Goal: Navigation & Orientation: Find specific page/section

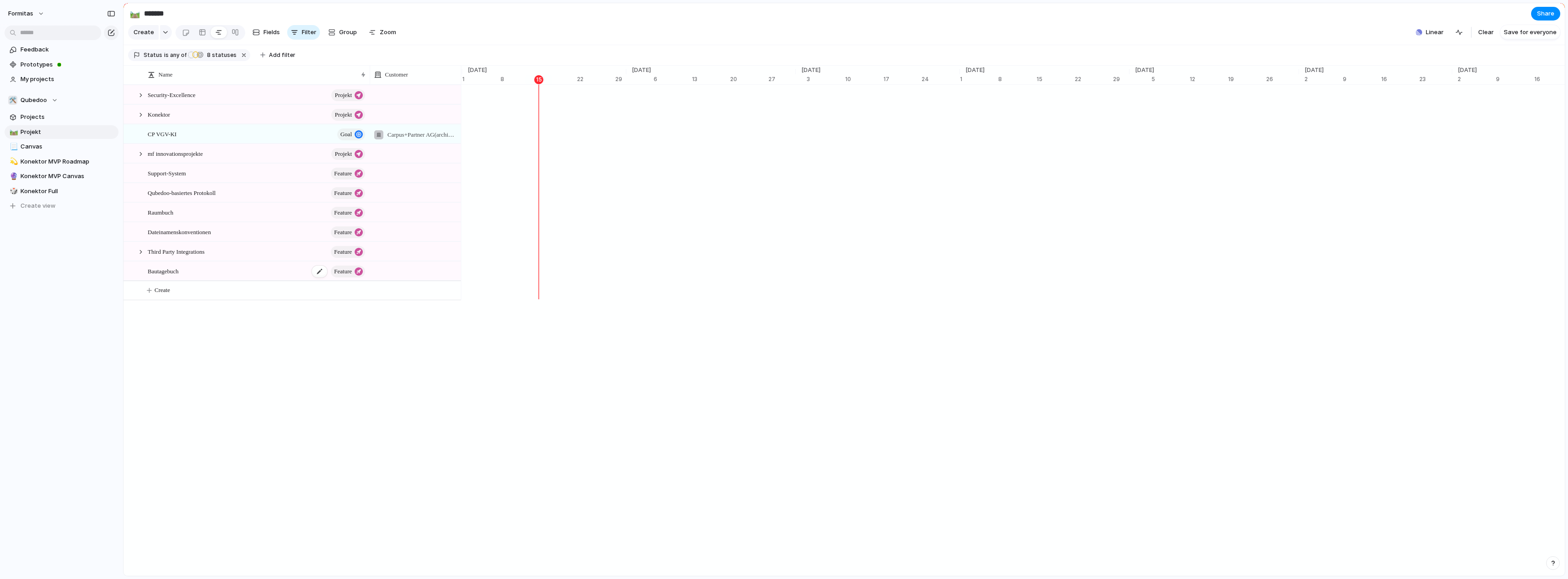
scroll to position [0, 5994]
click at [141, 158] on div at bounding box center [141, 153] width 8 height 8
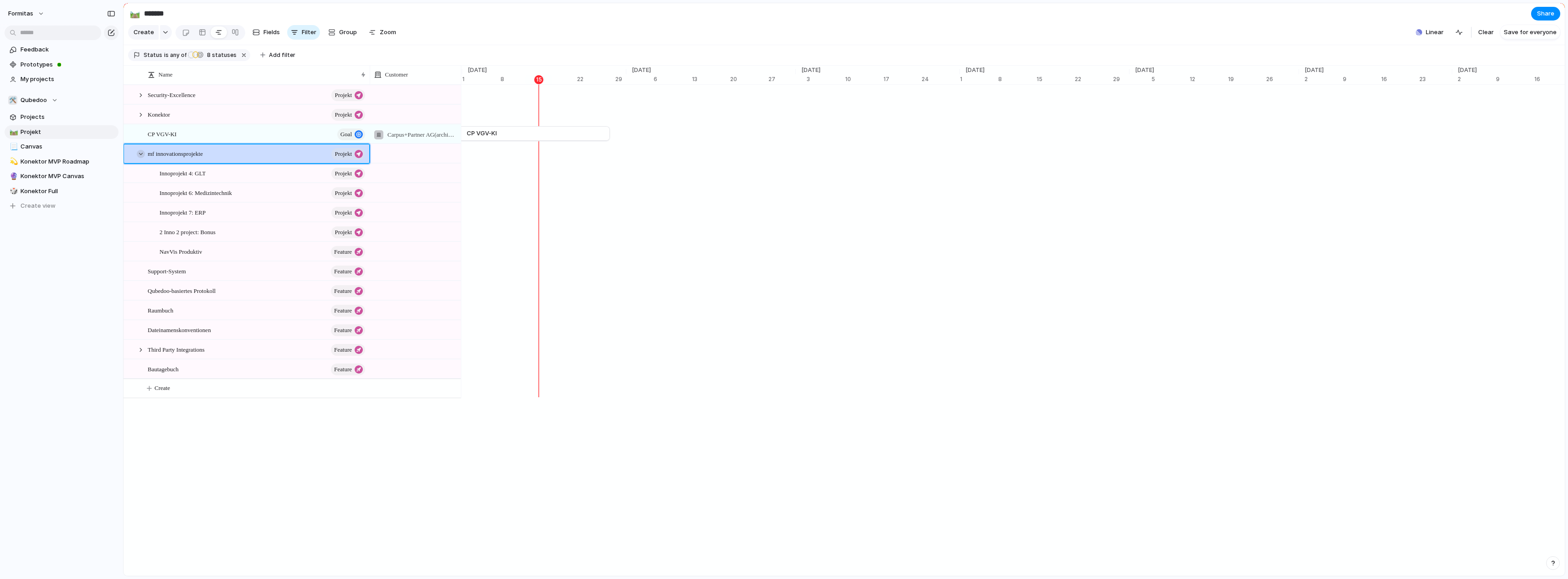
click at [143, 158] on div at bounding box center [141, 153] width 8 height 8
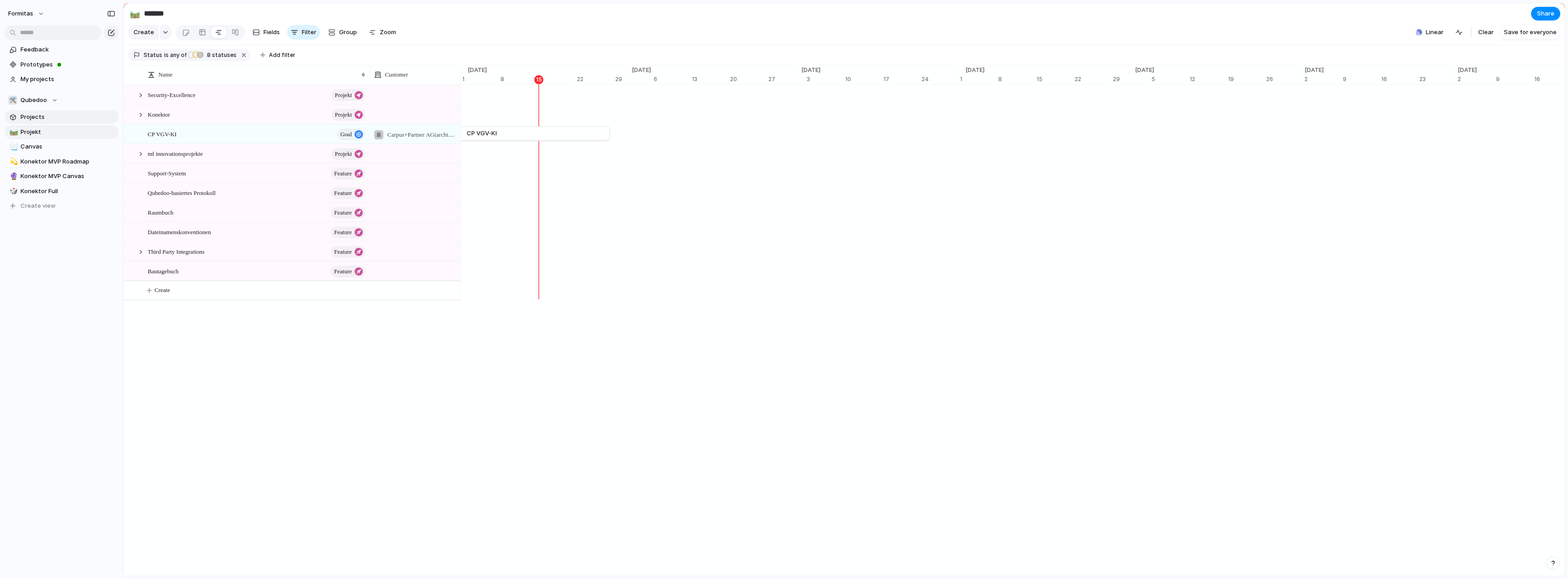
click at [57, 118] on span "Projects" at bounding box center [68, 117] width 95 height 9
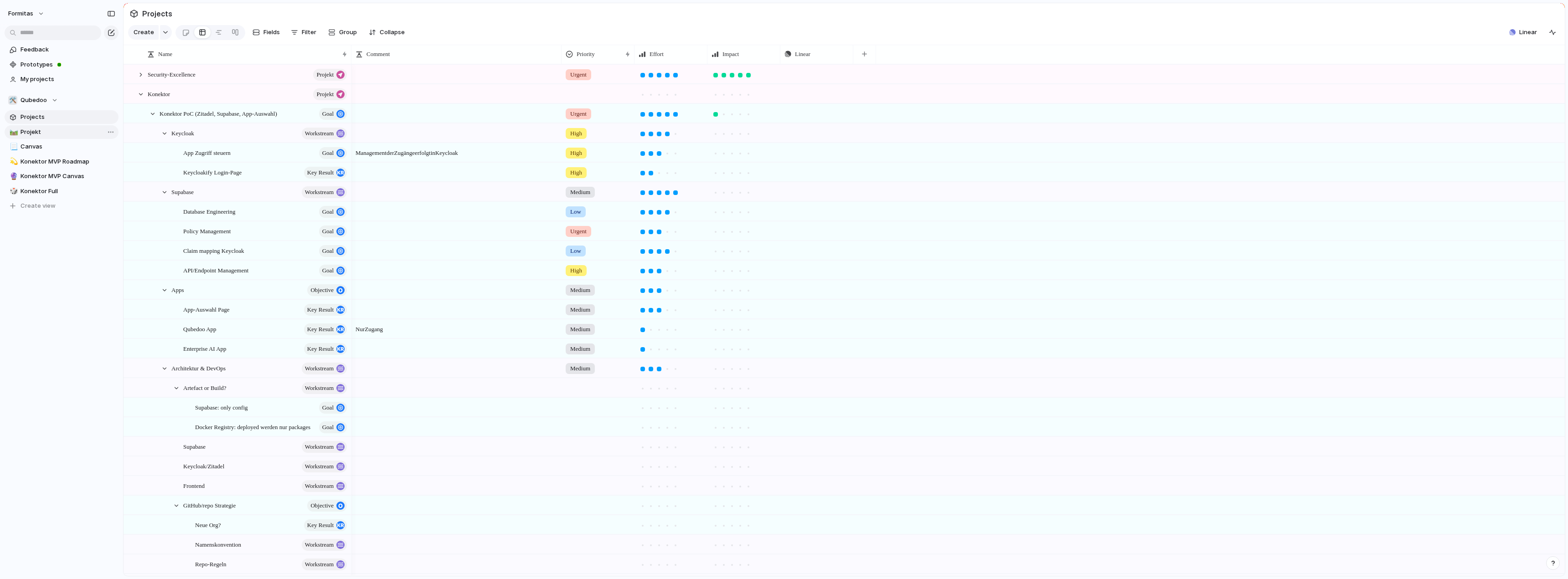
click at [57, 132] on span "Projekt" at bounding box center [68, 132] width 95 height 9
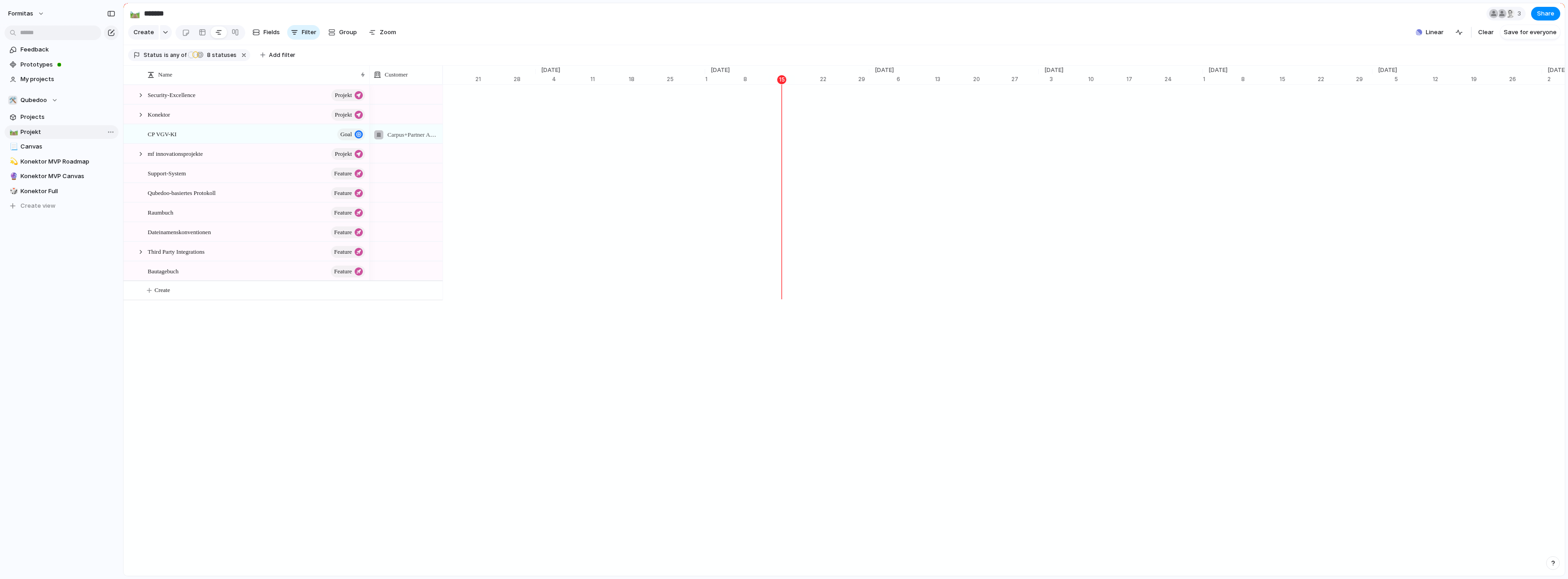
scroll to position [0, 5733]
click at [59, 121] on span "Projects" at bounding box center [68, 117] width 95 height 9
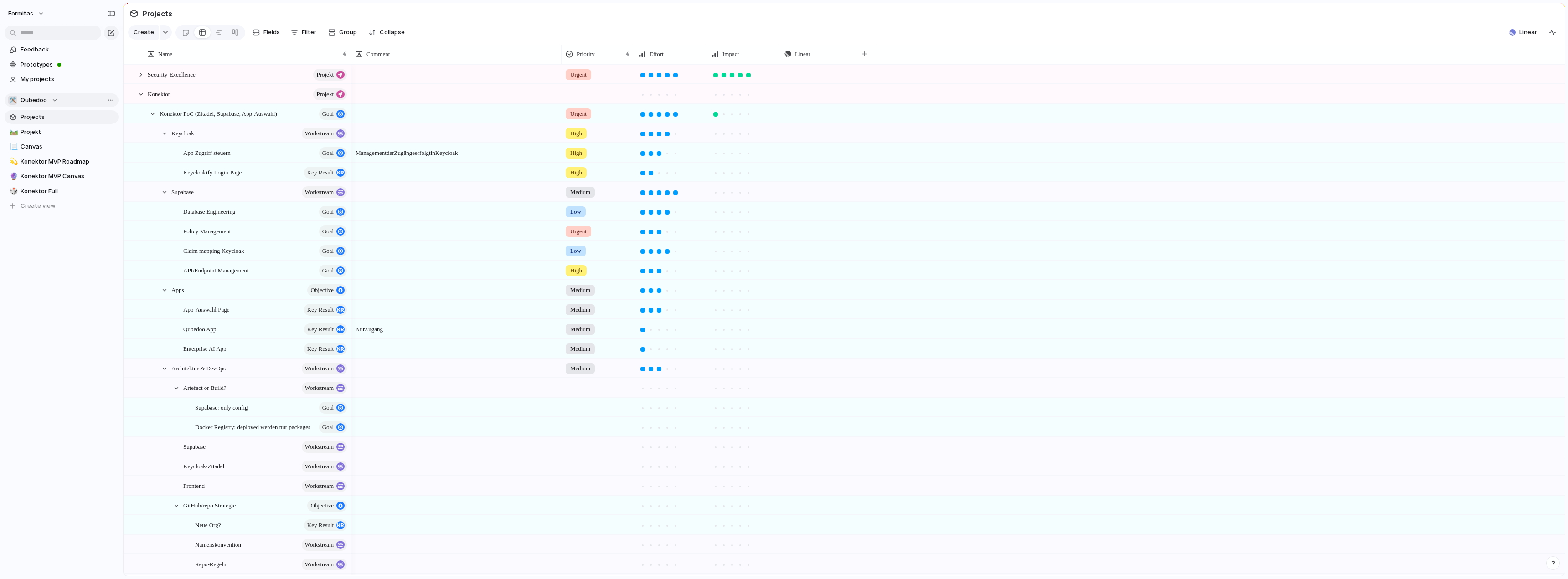
click at [58, 100] on button "🛠️ Qubedoo" at bounding box center [61, 100] width 114 height 13
click at [55, 97] on div "Formitas ⚡ Fo DTA ⚡ Fo DTS 🛠️ Qubedoo Create new team" at bounding box center [784, 290] width 1568 height 579
click at [55, 97] on div "🛠️ Qubedoo" at bounding box center [33, 100] width 50 height 9
click at [55, 97] on div "Formitas ⚡ Fo DTA ⚡ Fo DTS 🛠️ Qubedoo Create new team" at bounding box center [784, 290] width 1568 height 579
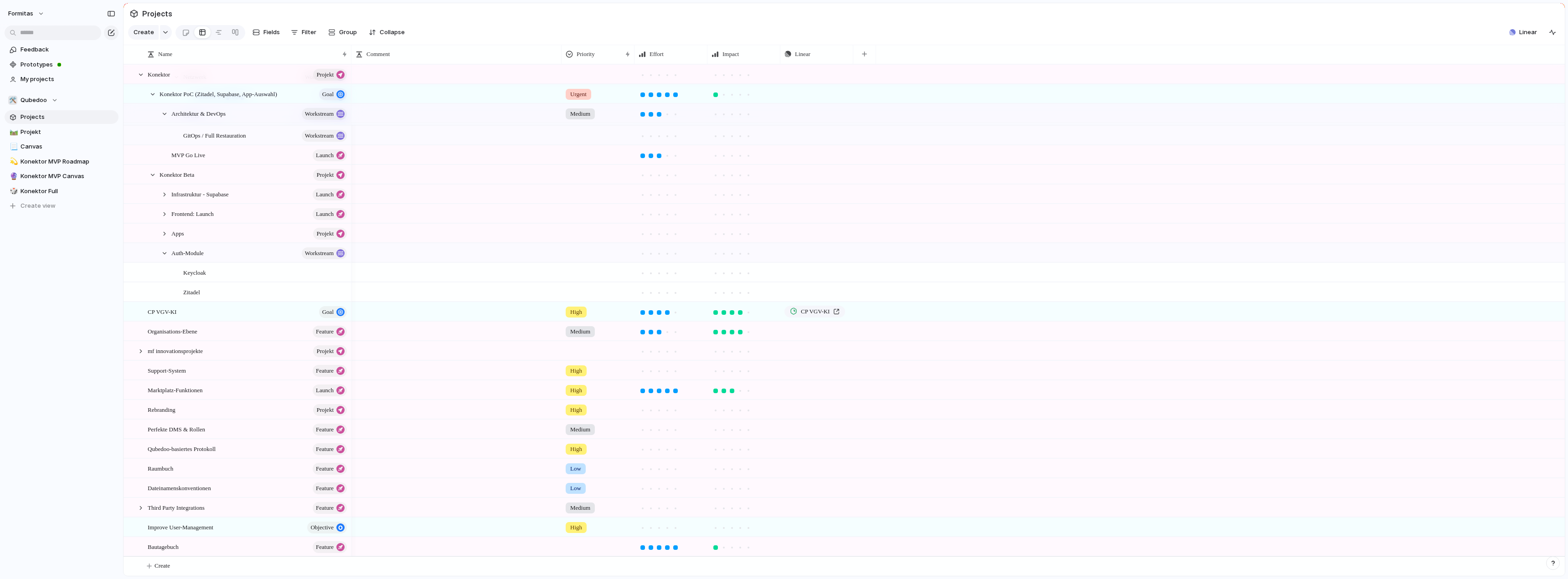
scroll to position [749, 0]
click at [43, 131] on span "Projekt" at bounding box center [68, 132] width 95 height 9
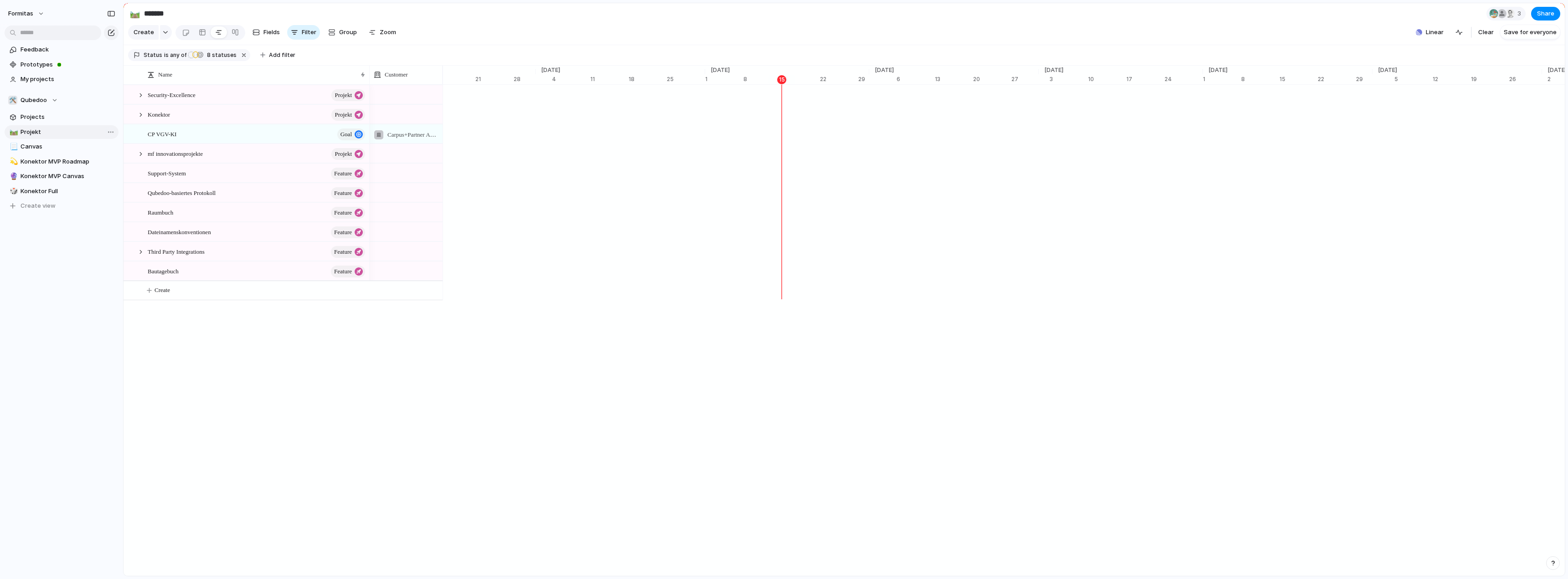
scroll to position [0, 5733]
click at [207, 58] on span "8" at bounding box center [208, 55] width 8 height 7
click at [110, 390] on div "Lead Anbahnung Angebot erstellen Warten auf Auftrag Auftrag erteilt Backlog Pla…" at bounding box center [784, 290] width 1568 height 579
click at [142, 119] on div at bounding box center [141, 114] width 8 height 8
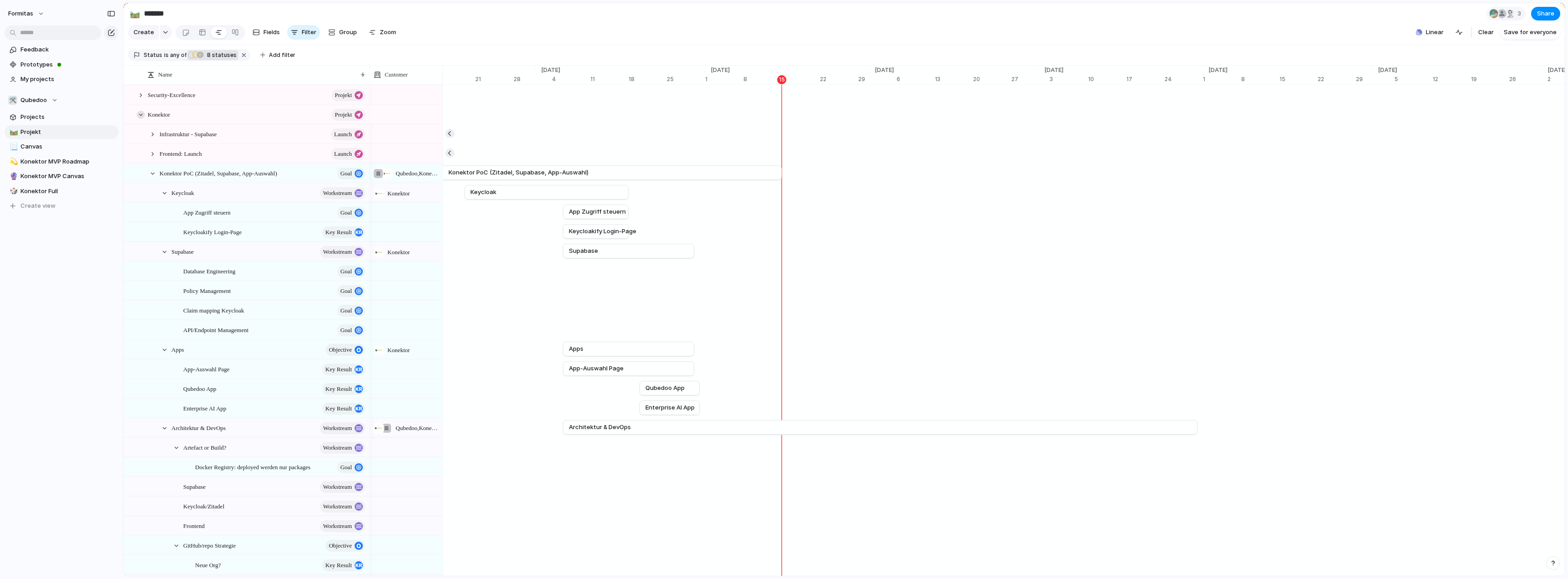
click at [142, 119] on div at bounding box center [141, 114] width 8 height 8
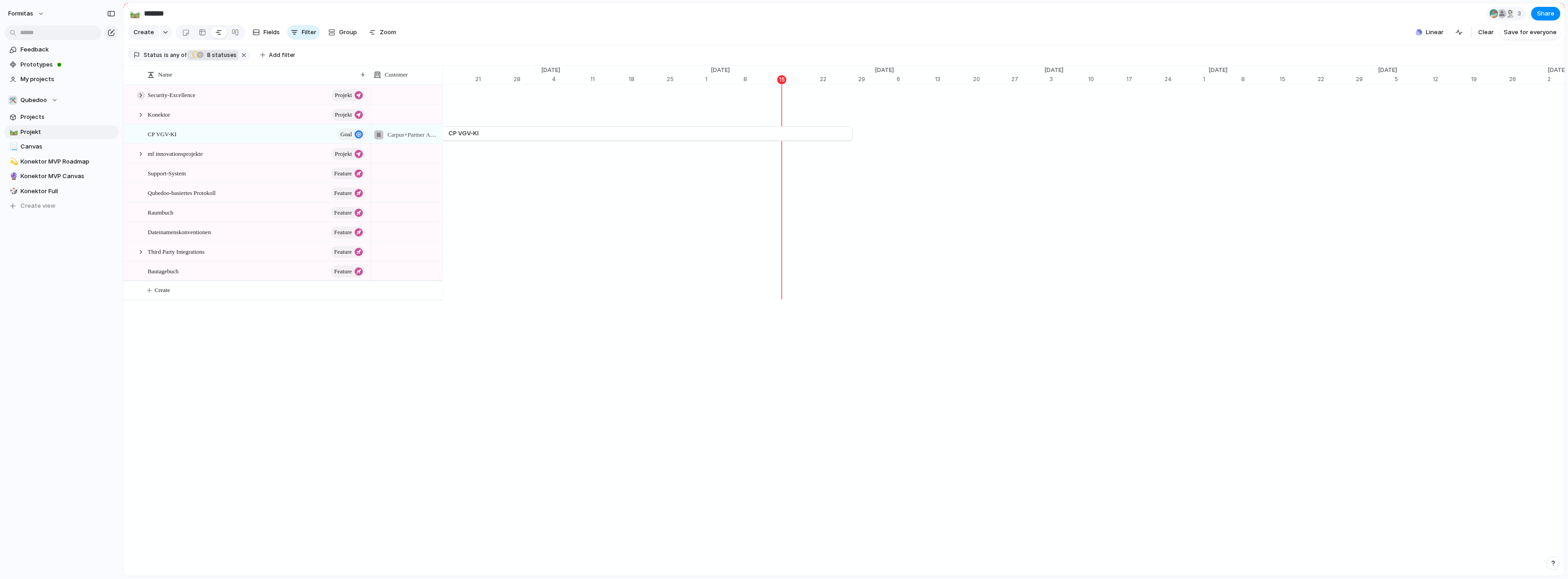
click at [141, 99] on div at bounding box center [141, 95] width 8 height 8
click at [176, 139] on span "Full Rotation" at bounding box center [175, 133] width 32 height 10
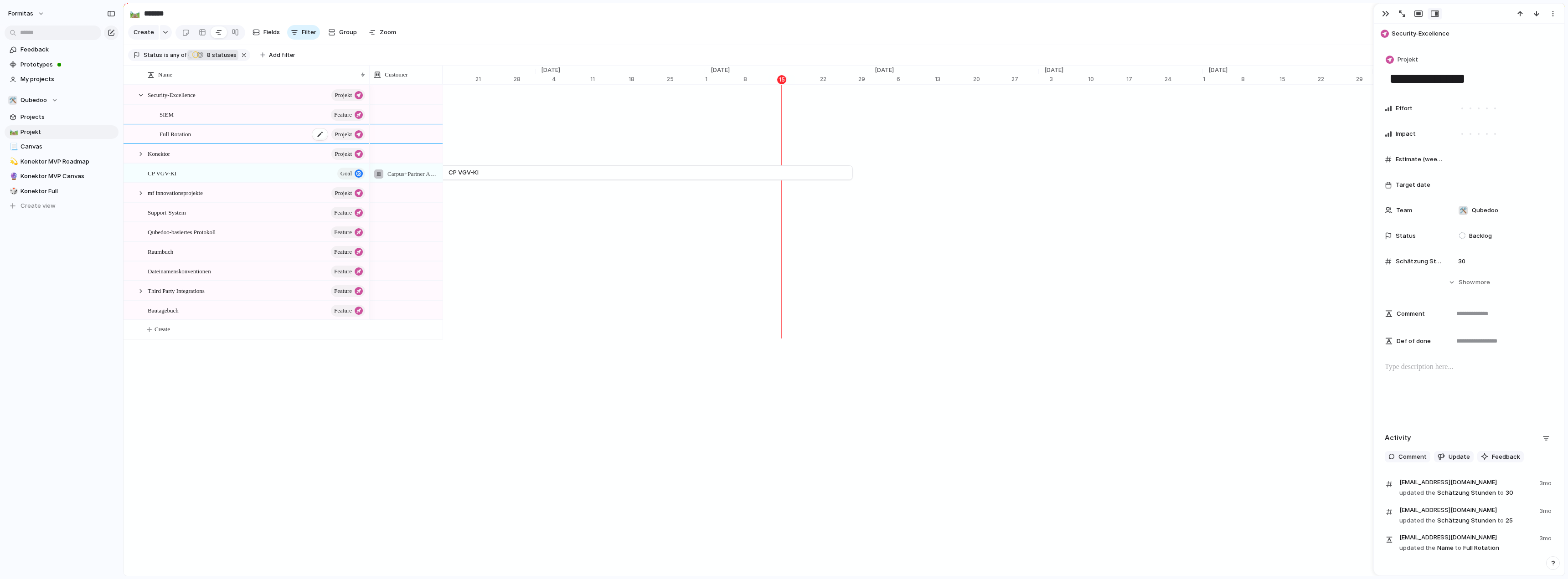
click at [166, 139] on span "Full Rotation" at bounding box center [175, 133] width 32 height 10
click at [157, 139] on div "**********" at bounding box center [238, 140] width 181 height 18
click at [161, 139] on textarea "**********" at bounding box center [242, 142] width 166 height 10
type textarea "**********"
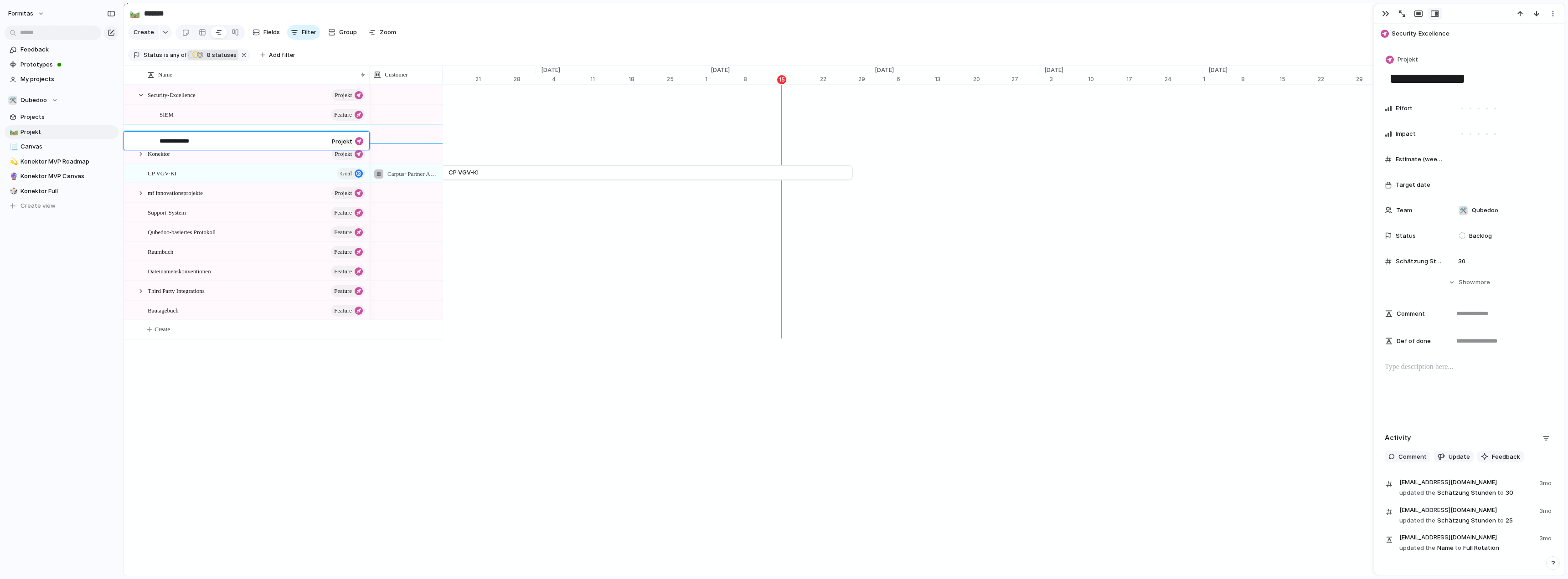
type textarea "**********"
click at [142, 99] on div at bounding box center [141, 95] width 8 height 8
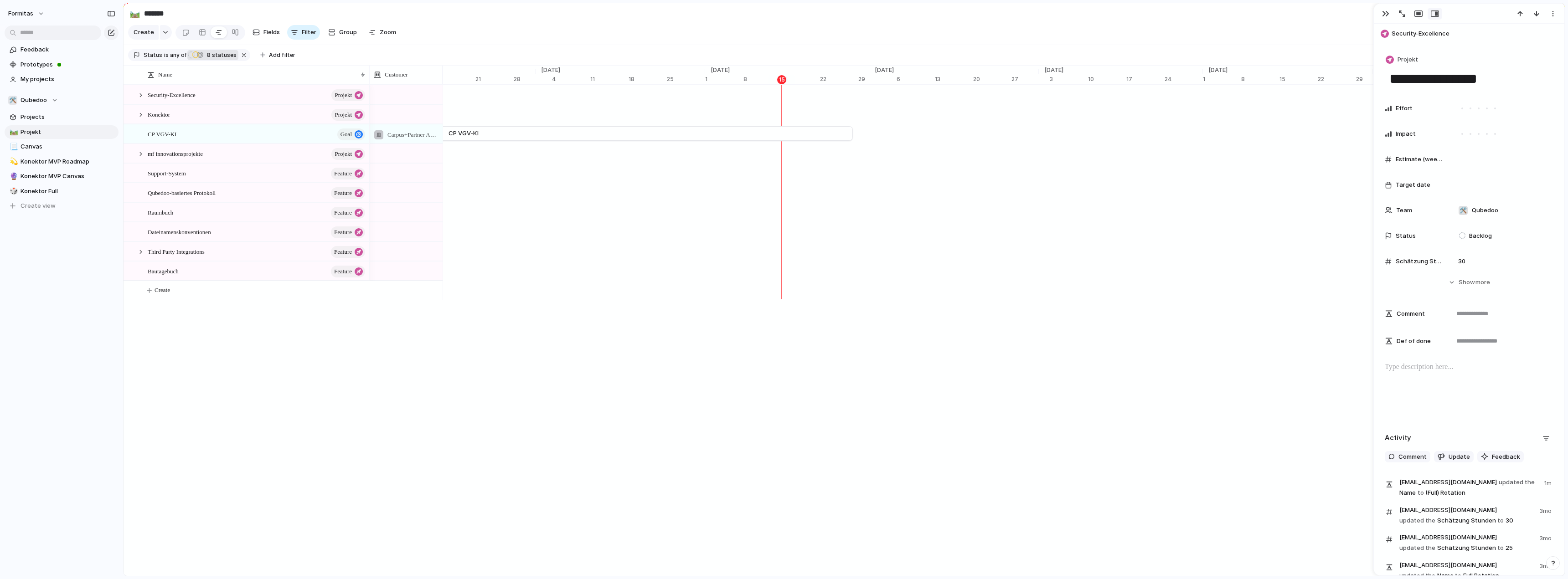
click at [141, 158] on div at bounding box center [141, 153] width 8 height 8
click at [166, 276] on span "Support-System" at bounding box center [167, 271] width 38 height 10
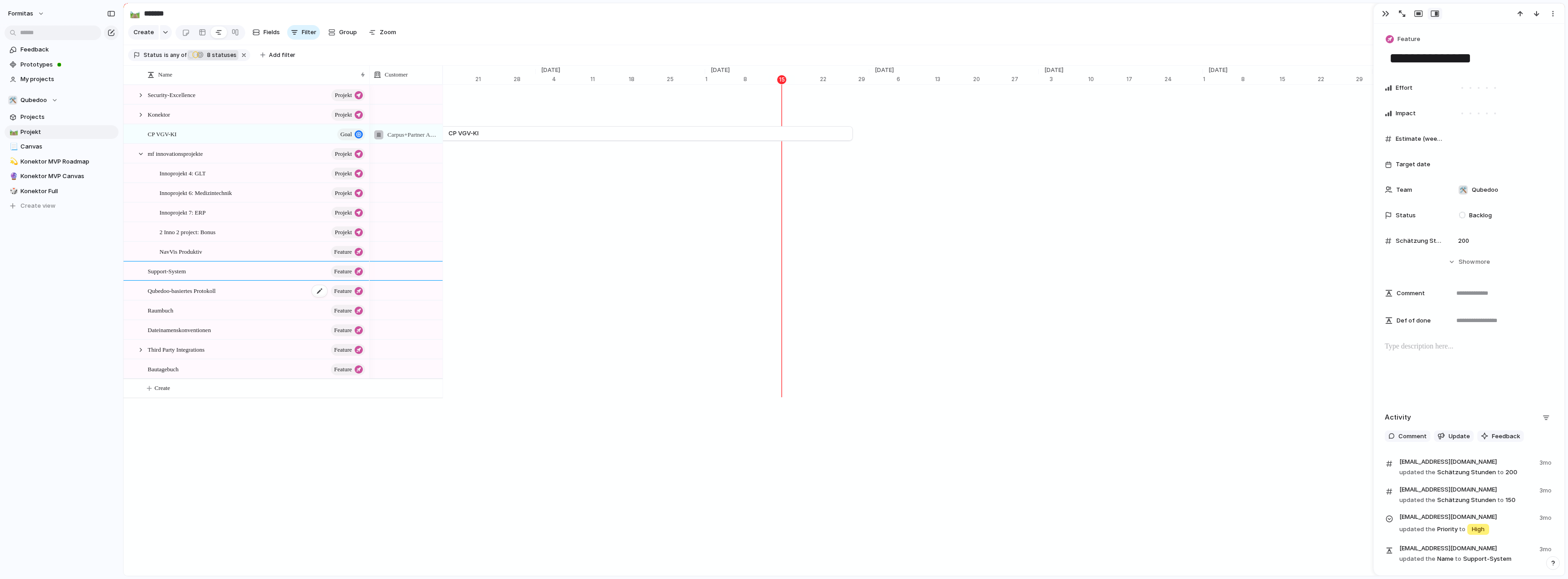
click at [178, 296] on span "Qubedoo-basiertes Protokoll" at bounding box center [182, 290] width 68 height 10
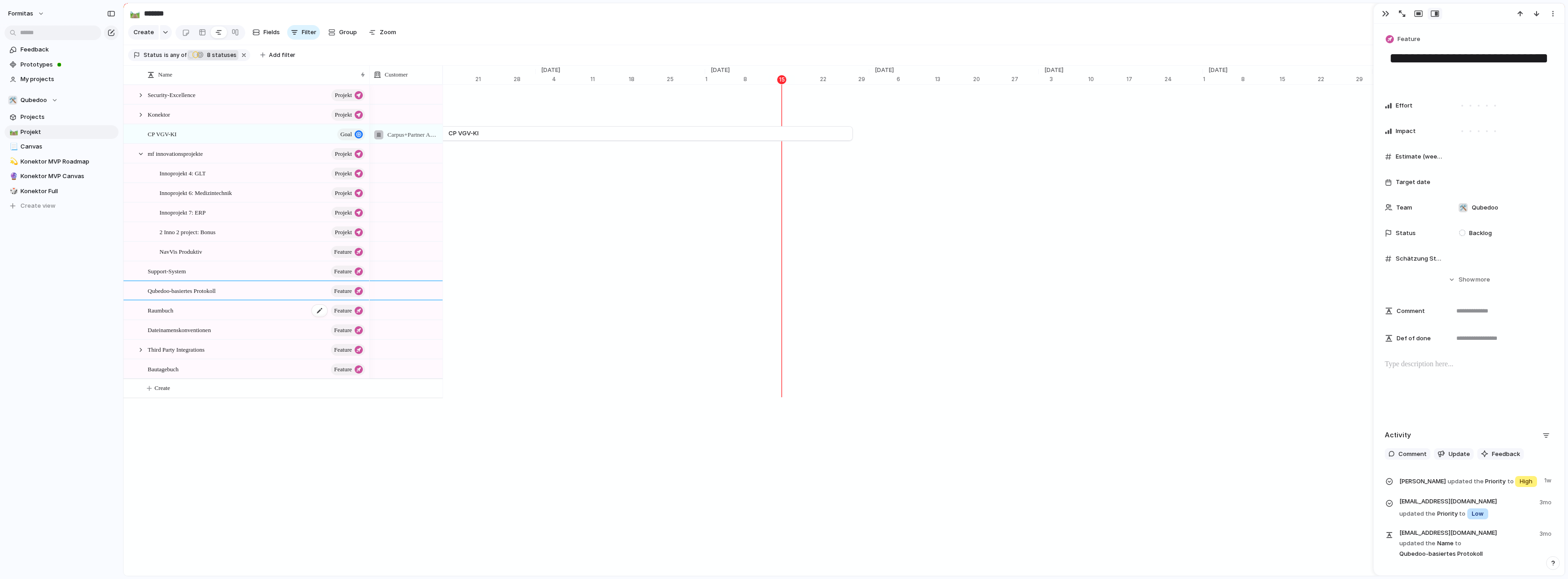
click at [182, 317] on div "Raumbuch Feature" at bounding box center [257, 310] width 219 height 19
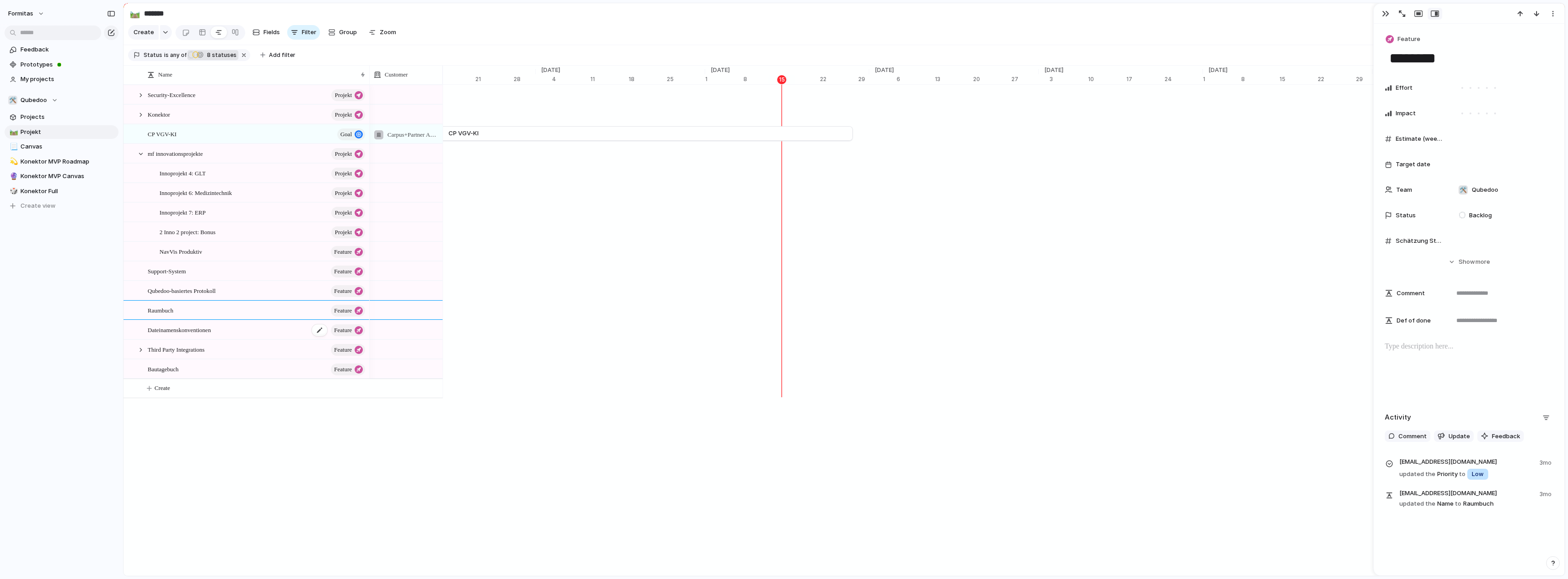
click at [187, 335] on span "Dateinamenskonventionen" at bounding box center [180, 329] width 63 height 10
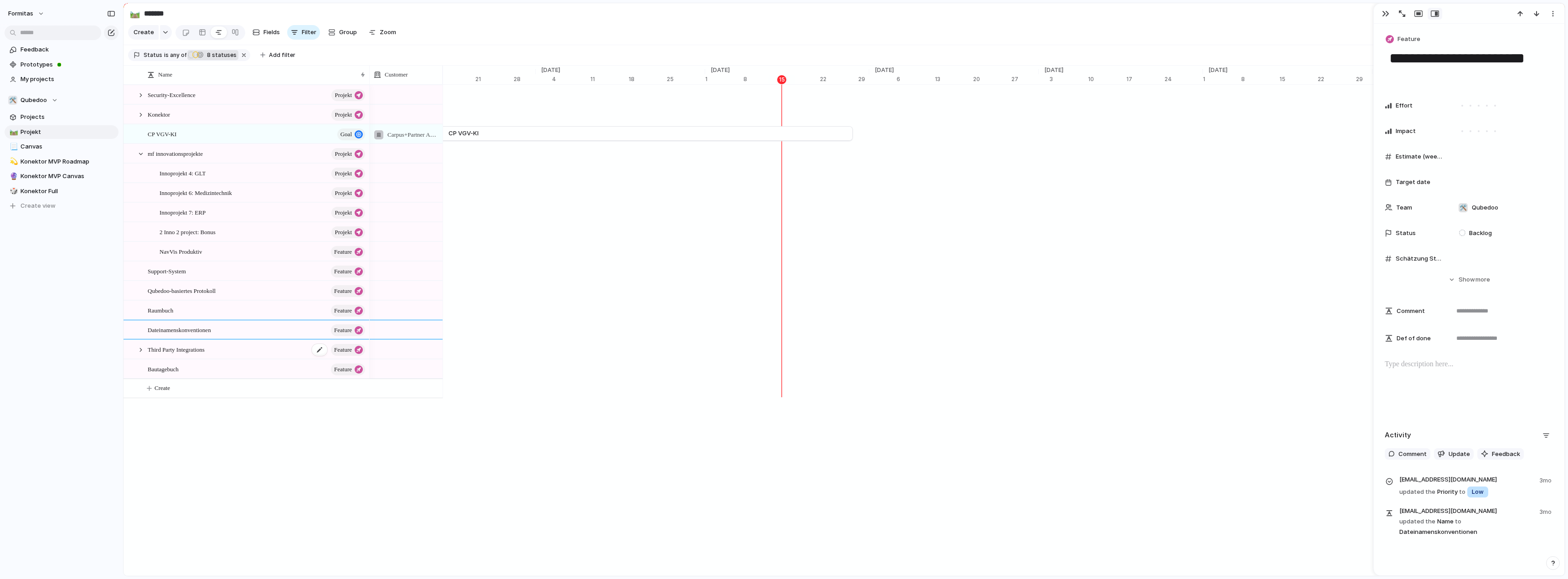
click at [186, 359] on div "Third Party Integrations Feature" at bounding box center [257, 349] width 219 height 19
type textarea "**********"
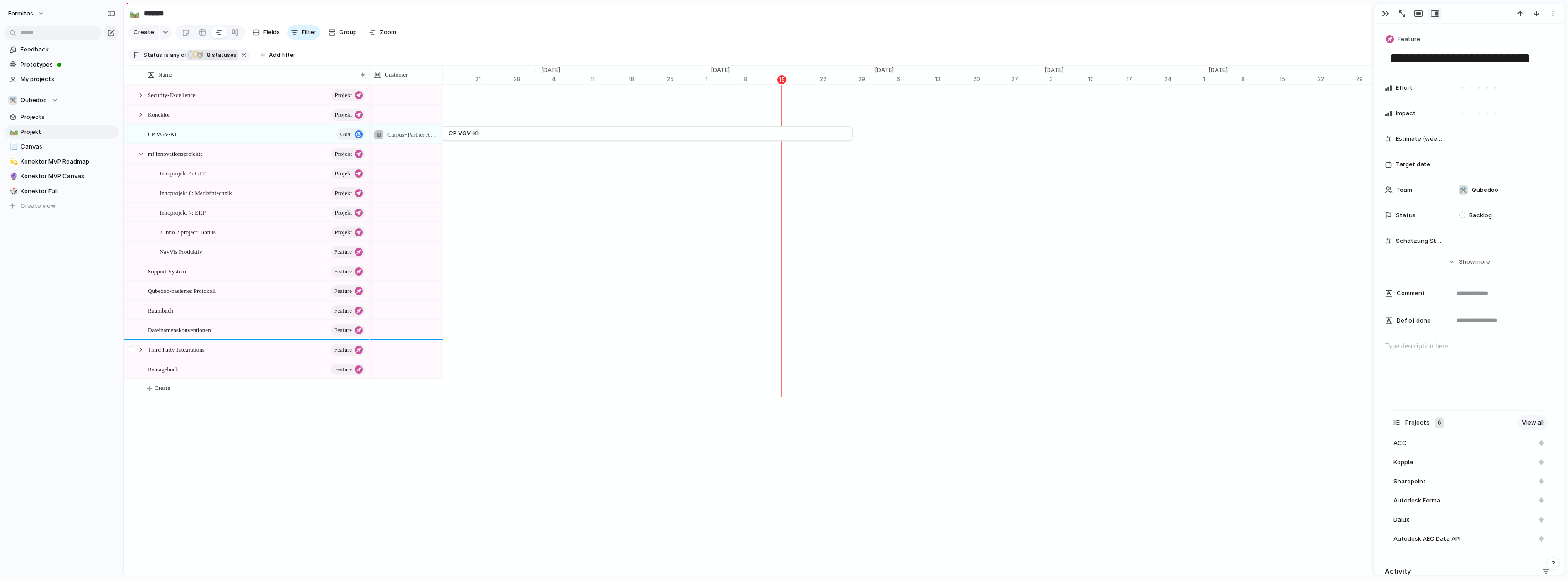
click at [135, 360] on div at bounding box center [132, 352] width 16 height 24
click at [126, 356] on div at bounding box center [132, 352] width 16 height 24
click at [139, 354] on div at bounding box center [141, 349] width 8 height 8
click at [141, 354] on div at bounding box center [141, 349] width 8 height 8
